Goal: Go to known website: Go to known website

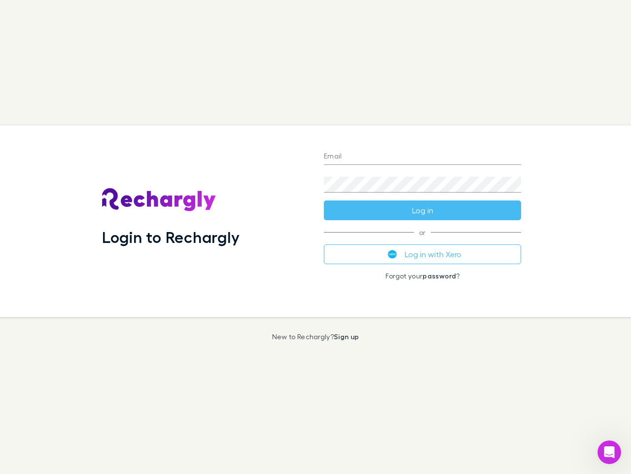
click at [316, 237] on div "Login to Rechargly" at bounding box center [205, 220] width 222 height 191
click at [423, 157] on input "Email" at bounding box center [422, 157] width 197 height 16
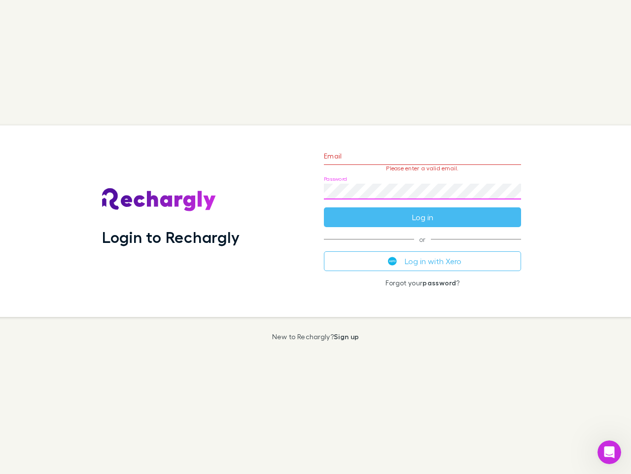
click at [423, 210] on form "Email Please enter a valid email. Password Log in" at bounding box center [422, 184] width 197 height 86
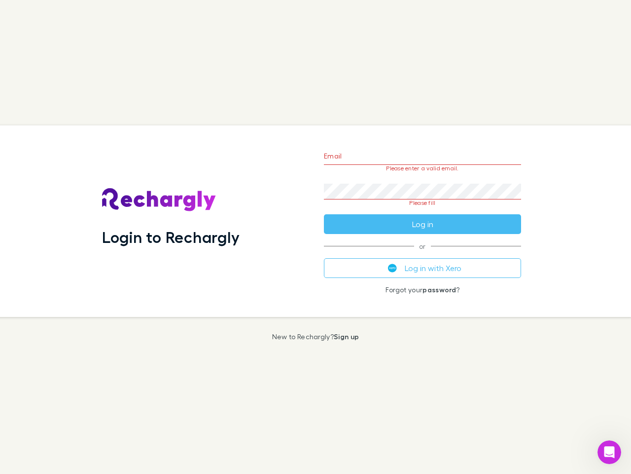
click at [423, 254] on div "Email Please enter a valid email. Password Please fill Log in or Log in with Xe…" at bounding box center [422, 220] width 213 height 191
